Goal: Information Seeking & Learning: Learn about a topic

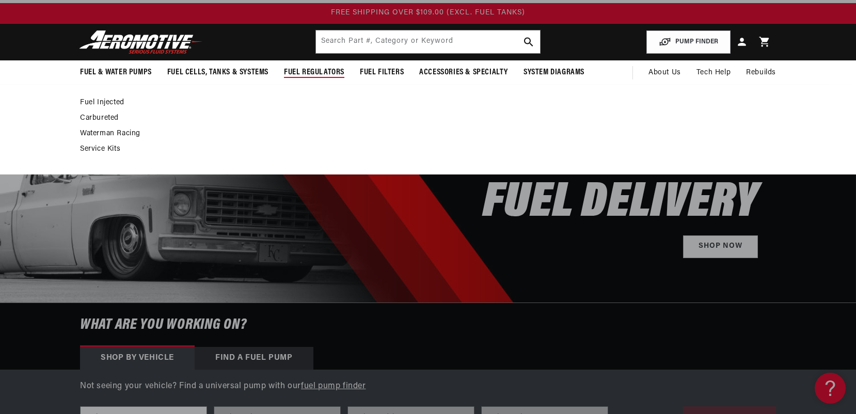
click at [104, 102] on link "Fuel Injected" at bounding box center [422, 102] width 685 height 9
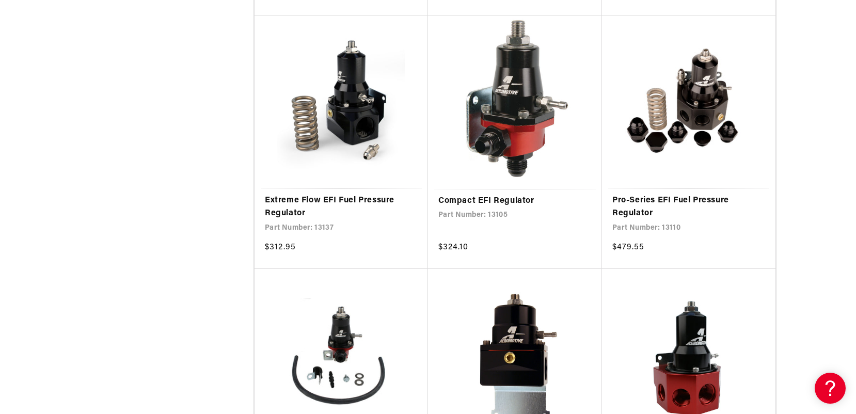
scroll to position [1283, 0]
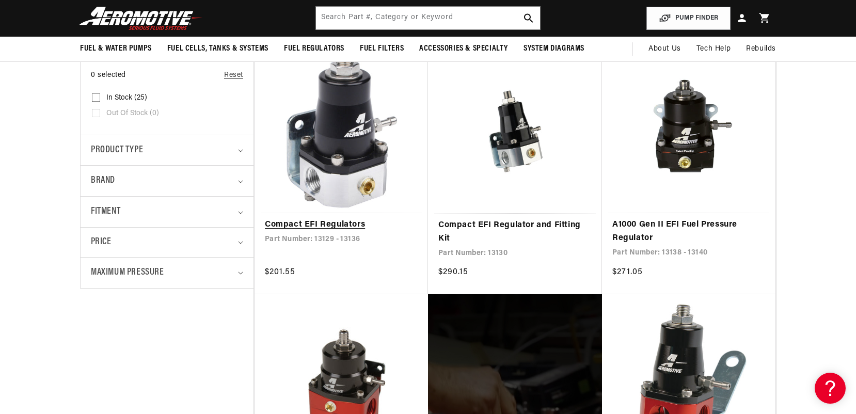
scroll to position [244, 0]
click at [342, 219] on link "Compact EFI Regulators" at bounding box center [341, 225] width 153 height 13
click at [353, 219] on link "Compact EFI Regulators" at bounding box center [341, 225] width 153 height 13
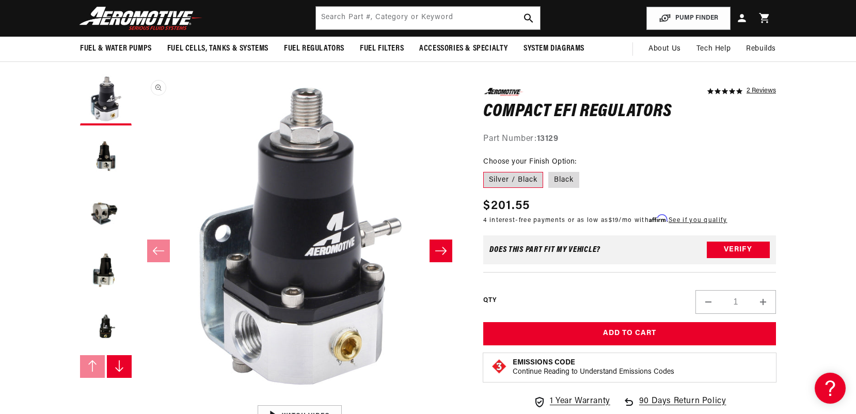
scroll to position [68, 0]
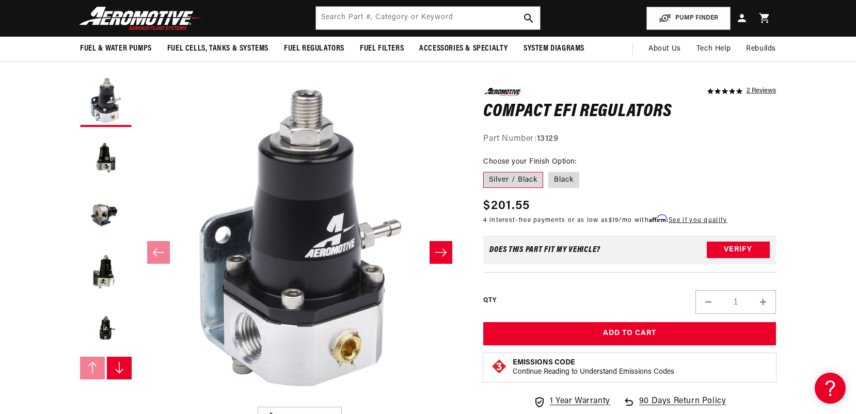
click at [444, 254] on icon "Slide right" at bounding box center [440, 252] width 11 height 8
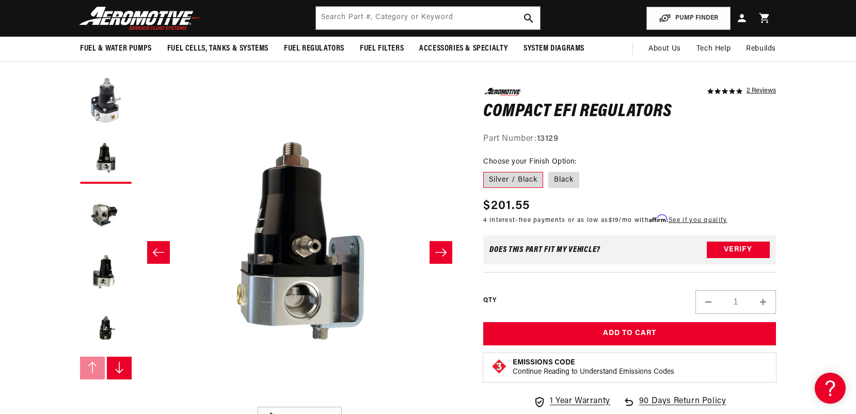
click at [444, 254] on icon "Slide right" at bounding box center [440, 252] width 11 height 8
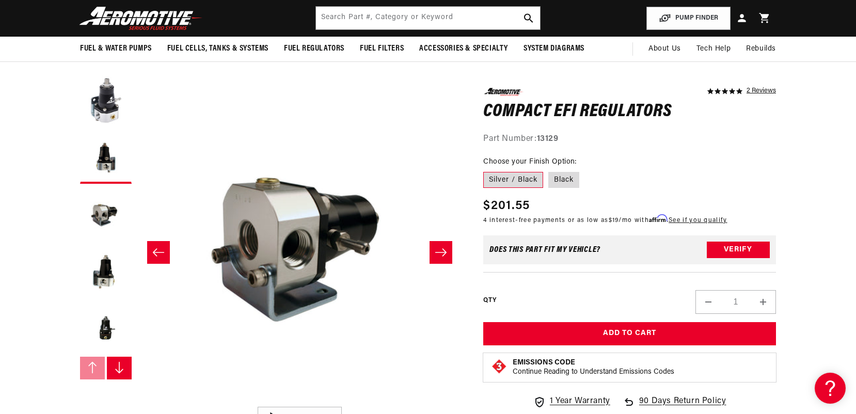
click at [444, 254] on icon "Slide right" at bounding box center [440, 252] width 11 height 8
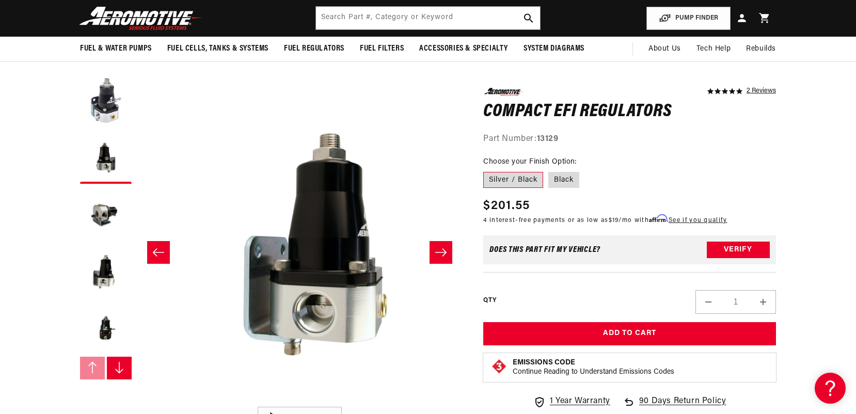
click at [444, 254] on icon "Slide right" at bounding box center [440, 252] width 11 height 8
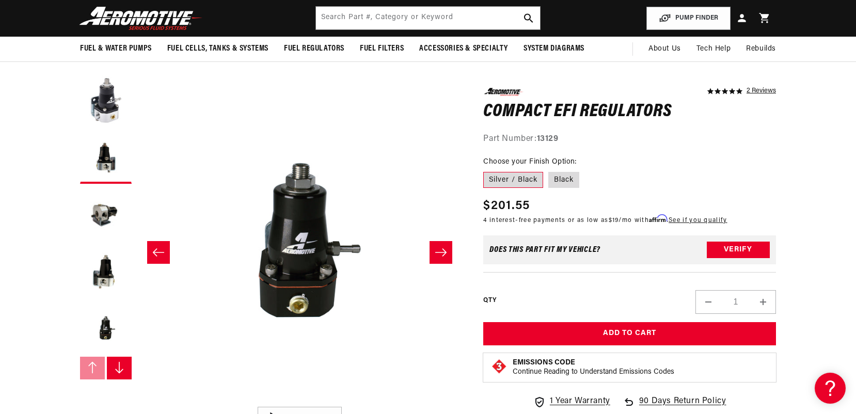
click at [444, 254] on icon "Slide right" at bounding box center [440, 252] width 11 height 8
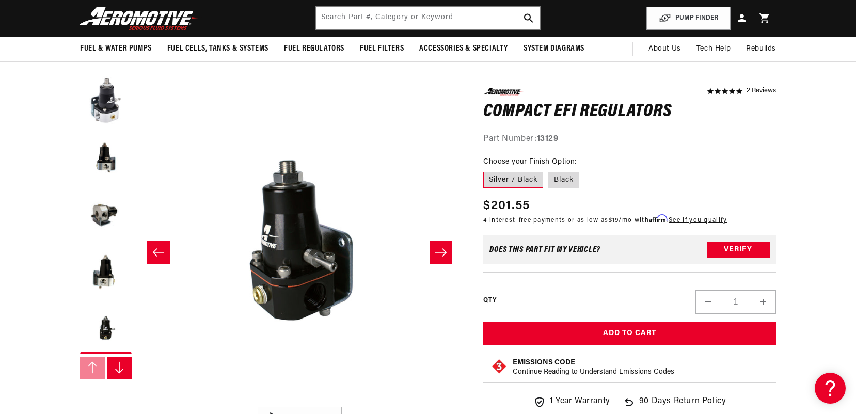
click at [444, 254] on icon "Slide right" at bounding box center [440, 252] width 11 height 8
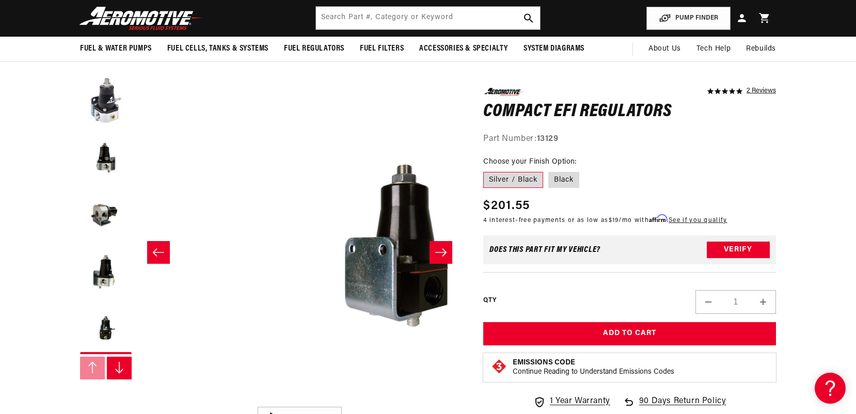
click at [444, 254] on icon "Slide right" at bounding box center [440, 252] width 11 height 8
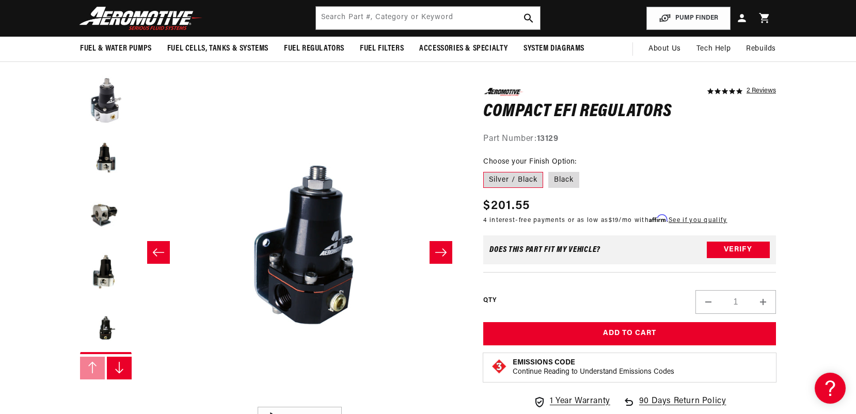
click at [444, 254] on icon "Slide right" at bounding box center [440, 252] width 11 height 8
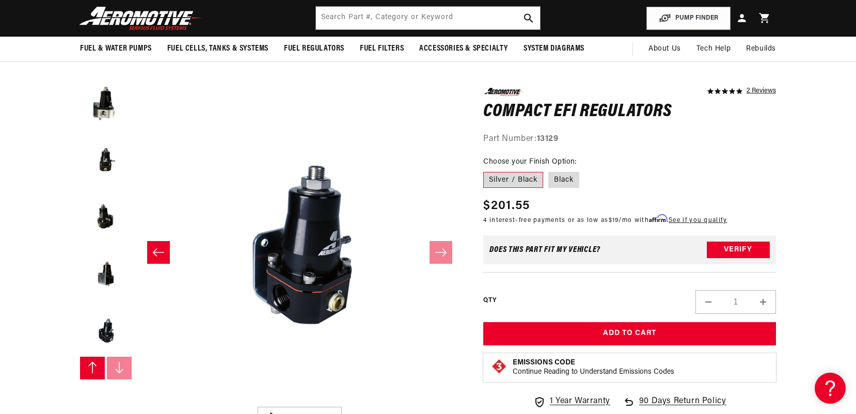
scroll to position [170, 0]
click at [164, 249] on icon "Slide left" at bounding box center [158, 252] width 12 height 10
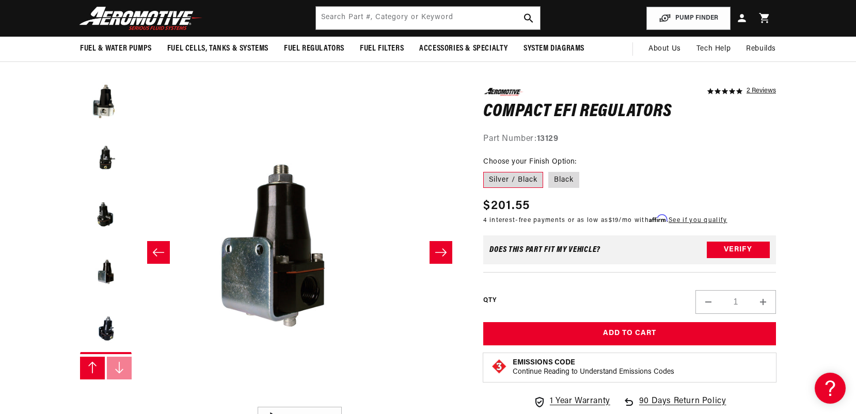
click at [164, 249] on icon "Slide left" at bounding box center [158, 252] width 12 height 10
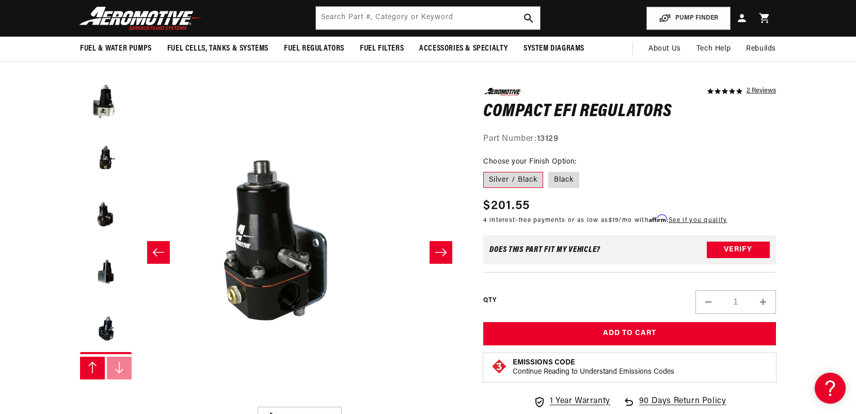
click at [164, 249] on icon "Slide left" at bounding box center [158, 252] width 12 height 10
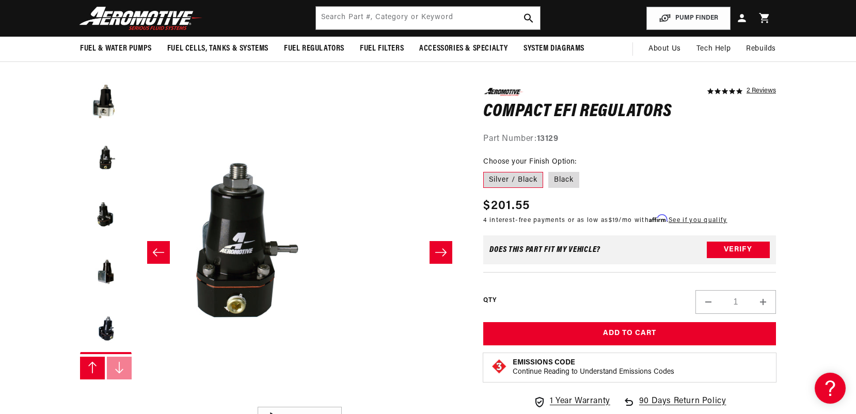
click at [164, 249] on icon "Slide left" at bounding box center [158, 252] width 12 height 10
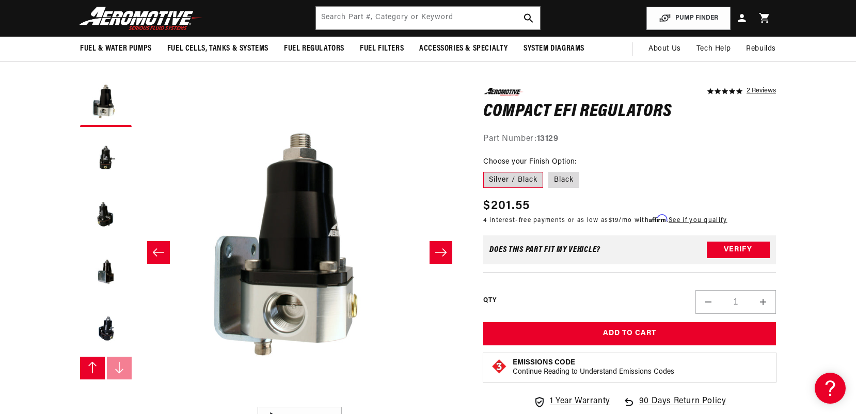
click at [164, 249] on icon "Slide left" at bounding box center [158, 252] width 12 height 10
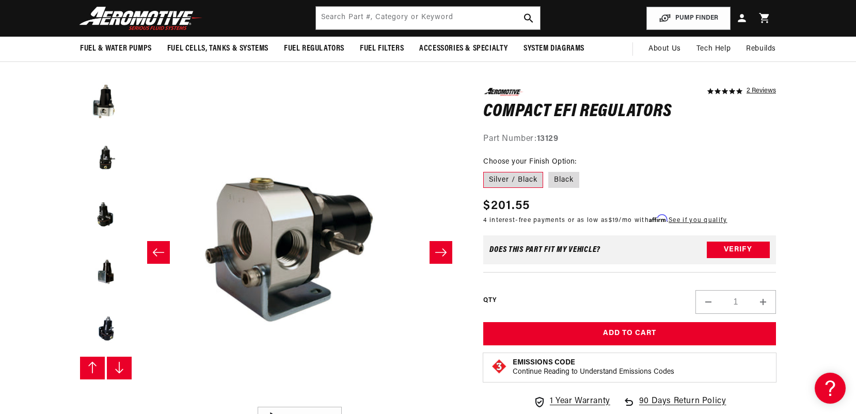
scroll to position [114, 0]
click at [164, 249] on icon "Slide left" at bounding box center [158, 252] width 12 height 10
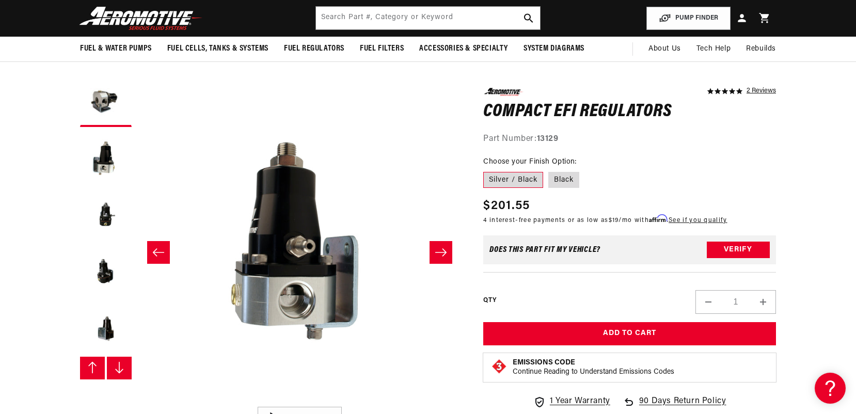
scroll to position [1, 326]
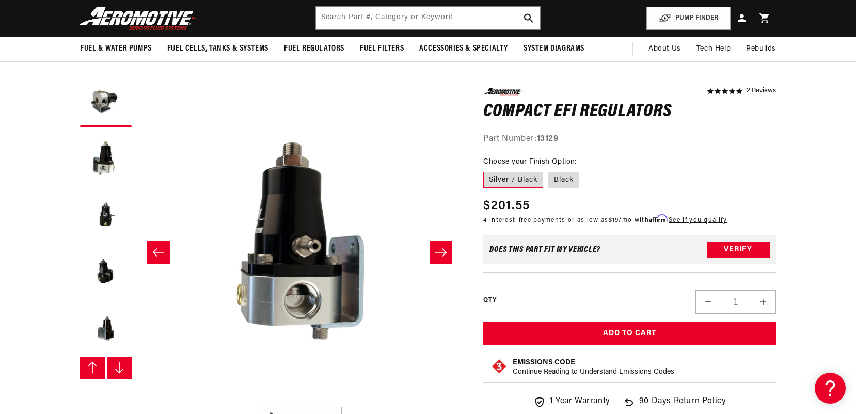
click at [164, 249] on icon "Slide left" at bounding box center [158, 252] width 12 height 10
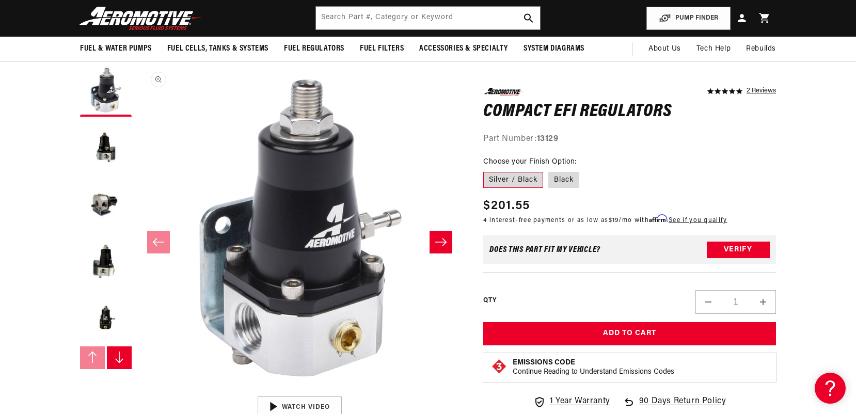
scroll to position [79, 0]
click at [439, 236] on icon "Slide right" at bounding box center [441, 241] width 12 height 10
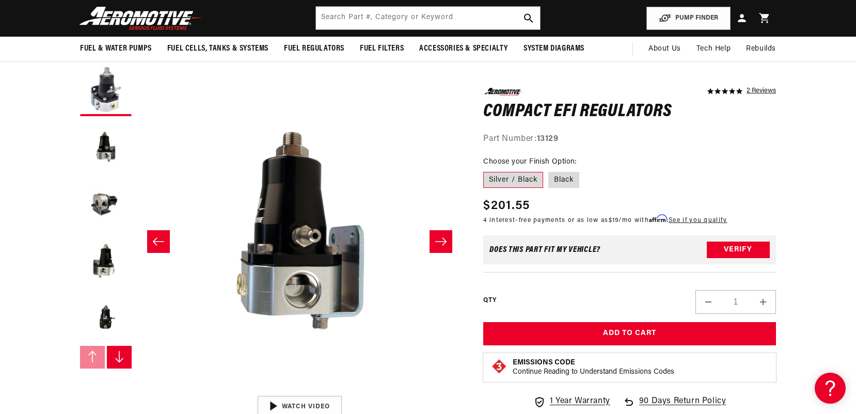
click at [439, 236] on icon "Slide right" at bounding box center [441, 241] width 12 height 10
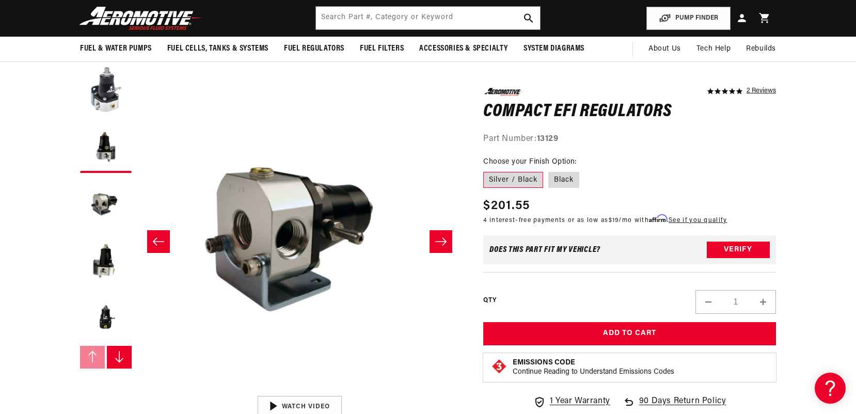
click at [439, 236] on icon "Slide right" at bounding box center [441, 241] width 12 height 10
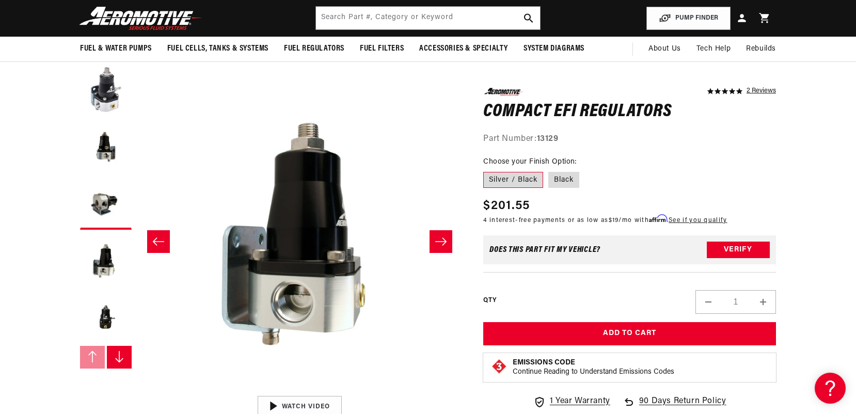
click at [439, 236] on icon "Slide right" at bounding box center [441, 241] width 12 height 10
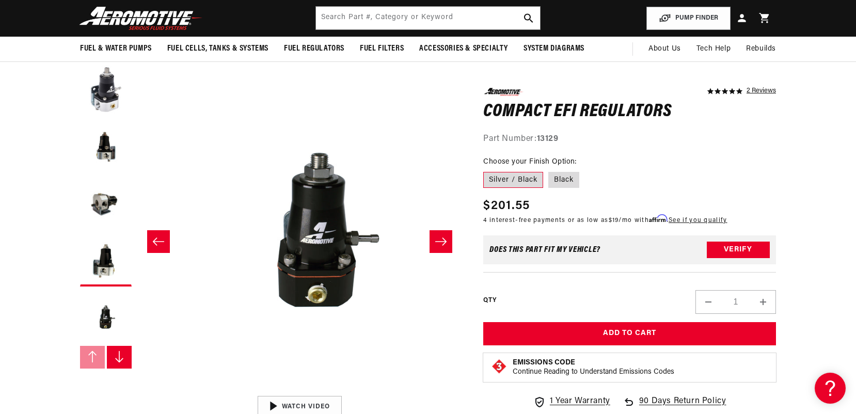
click at [439, 236] on icon "Slide right" at bounding box center [441, 241] width 12 height 10
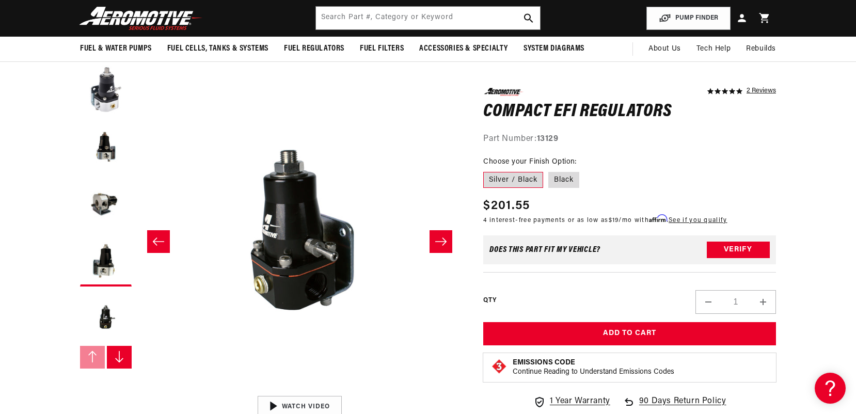
scroll to position [0, 1630]
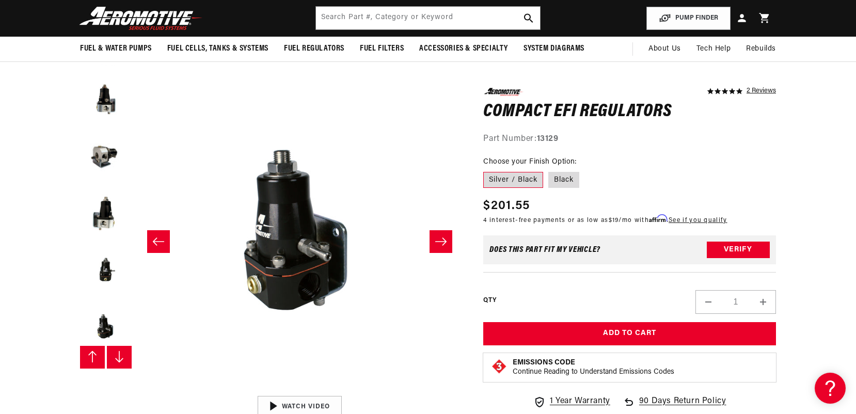
click at [439, 236] on icon "Slide right" at bounding box center [441, 241] width 12 height 10
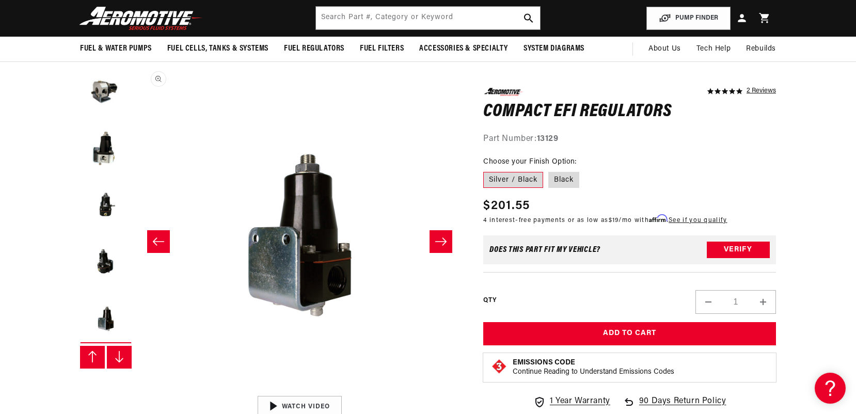
scroll to position [114, 0]
click at [164, 230] on button "Slide left" at bounding box center [158, 241] width 23 height 23
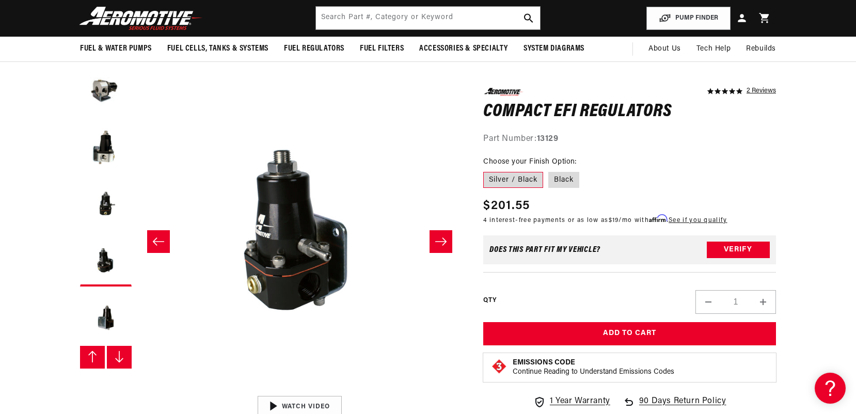
click at [160, 236] on icon "Slide left" at bounding box center [158, 241] width 12 height 10
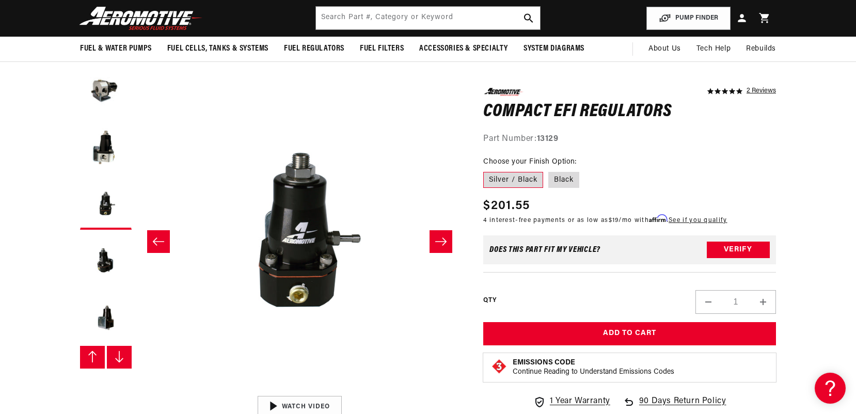
click at [159, 236] on icon "Slide left" at bounding box center [158, 241] width 12 height 10
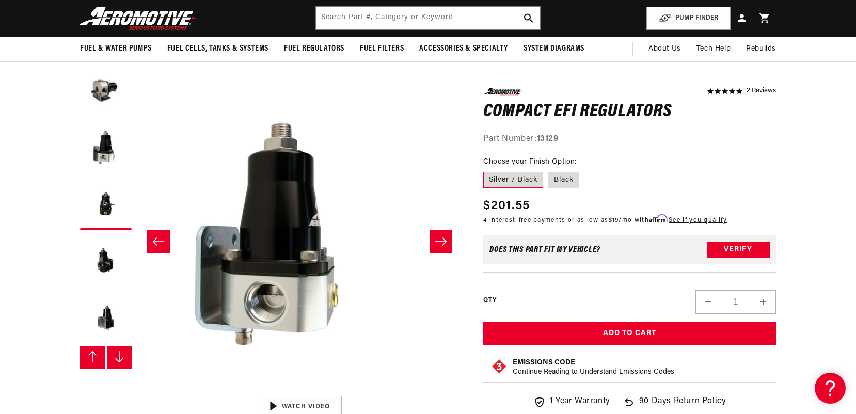
click at [159, 236] on icon "Slide left" at bounding box center [158, 241] width 12 height 10
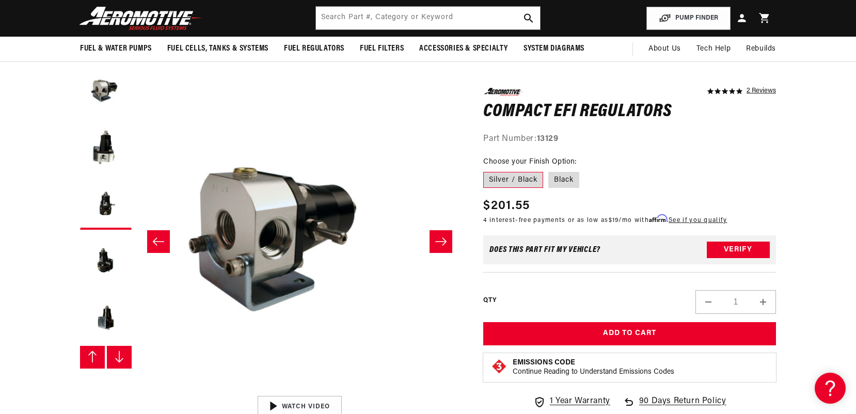
click at [159, 236] on icon "Slide left" at bounding box center [158, 241] width 12 height 10
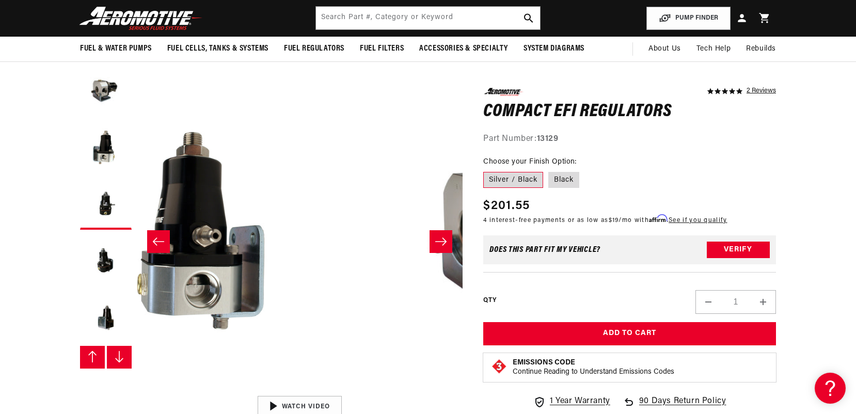
click at [159, 236] on icon "Slide left" at bounding box center [158, 241] width 12 height 10
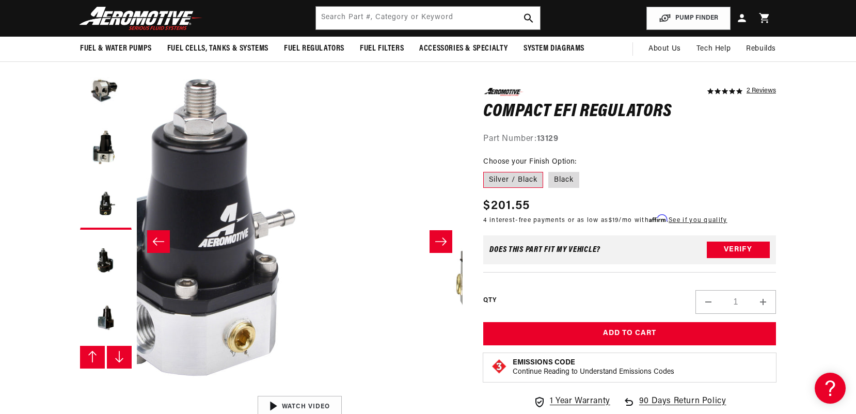
click at [159, 236] on icon "Slide left" at bounding box center [158, 241] width 12 height 10
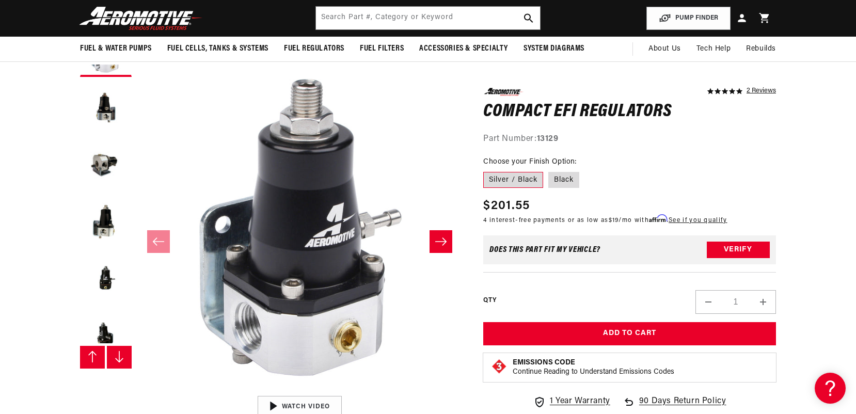
scroll to position [0, 0]
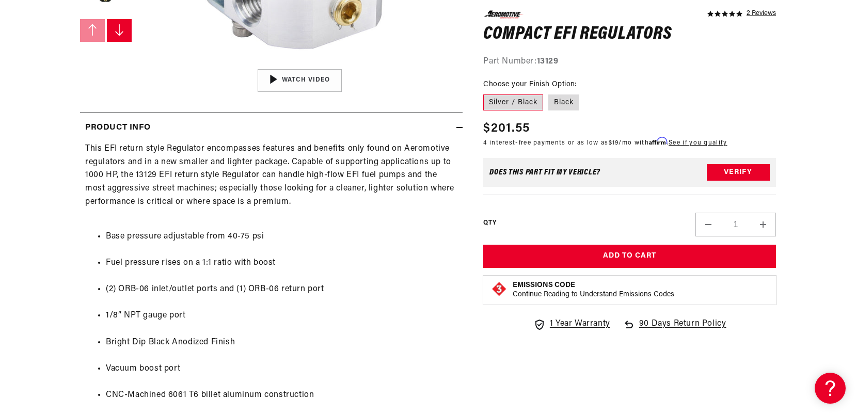
scroll to position [409, 0]
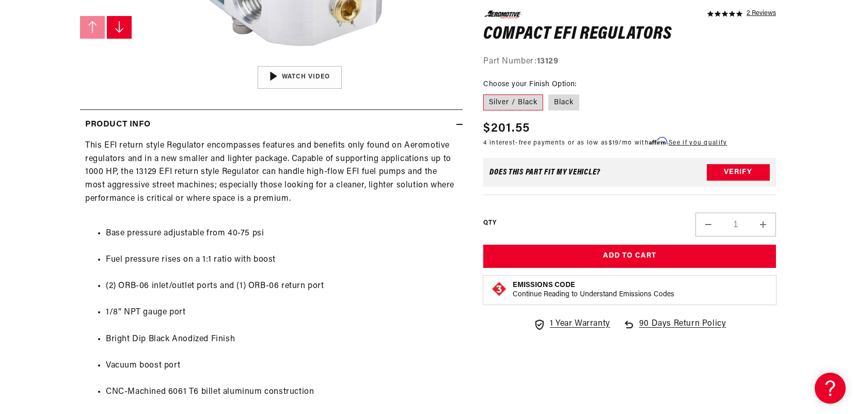
click at [305, 165] on div "This EFI return style Regulator encompasses features and benefits only found on…" at bounding box center [271, 295] width 382 height 312
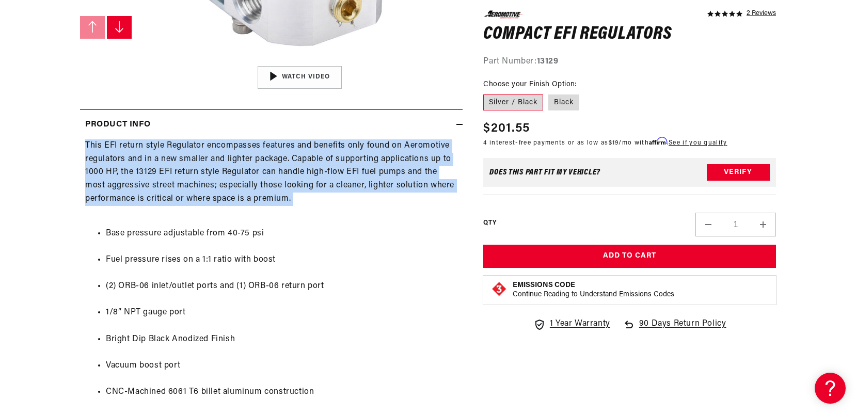
click at [305, 165] on div "This EFI return style Regulator encompasses features and benefits only found on…" at bounding box center [271, 295] width 382 height 312
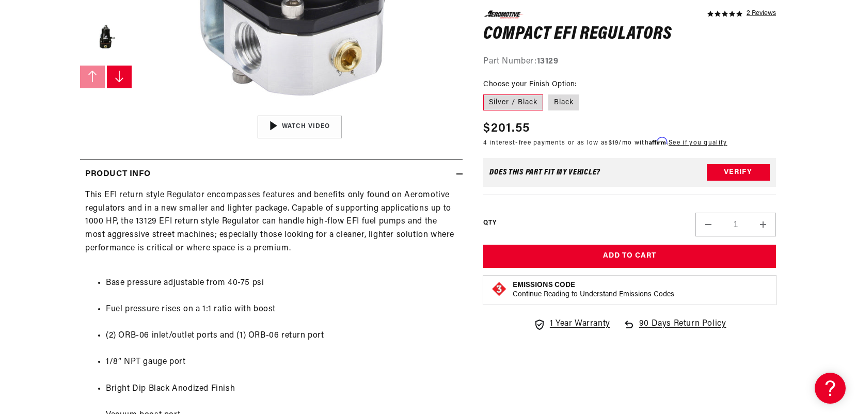
scroll to position [400, 0]
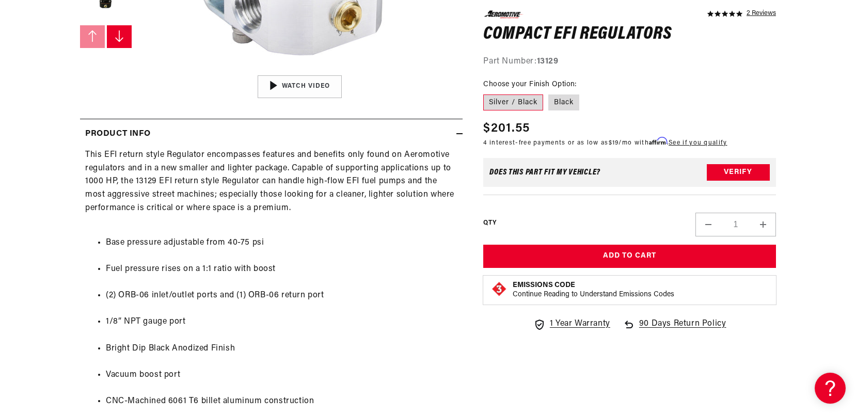
click at [172, 179] on div "This EFI return style Regulator encompasses features and benefits only found on…" at bounding box center [271, 305] width 382 height 312
click at [279, 205] on div "This EFI return style Regulator encompasses features and benefits only found on…" at bounding box center [271, 305] width 382 height 312
click at [272, 188] on div "This EFI return style Regulator encompasses features and benefits only found on…" at bounding box center [271, 305] width 382 height 312
click at [251, 240] on li "Base pressure adjustable from 40-75 psi" at bounding box center [282, 242] width 352 height 13
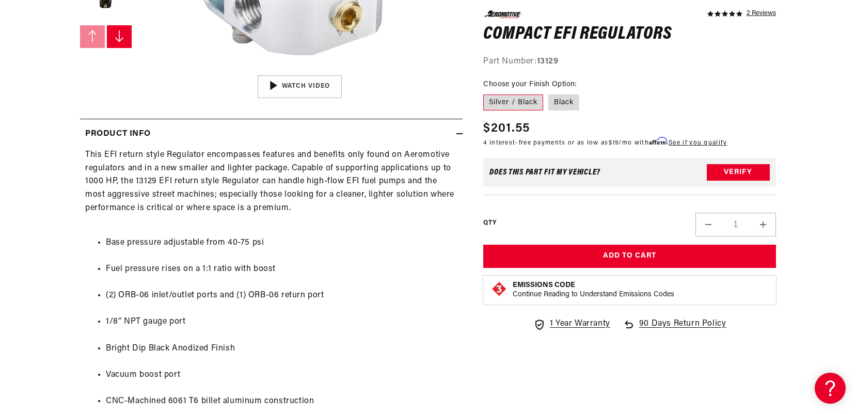
click at [251, 240] on li "Base pressure adjustable from 40-75 psi" at bounding box center [282, 242] width 352 height 13
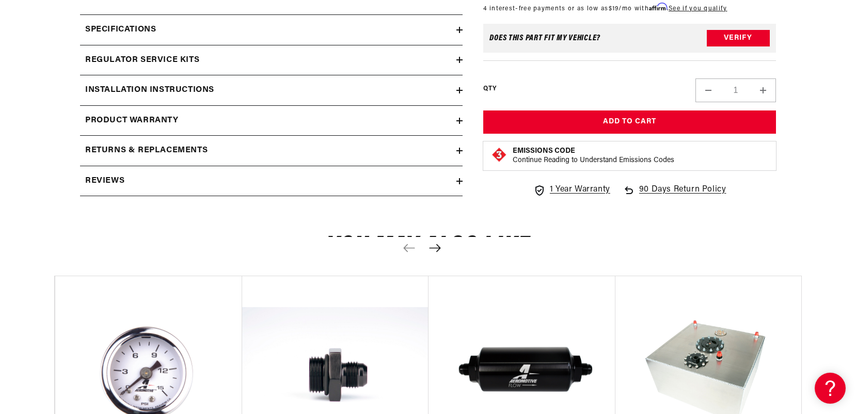
scroll to position [920, 0]
